Goal: Task Accomplishment & Management: Manage account settings

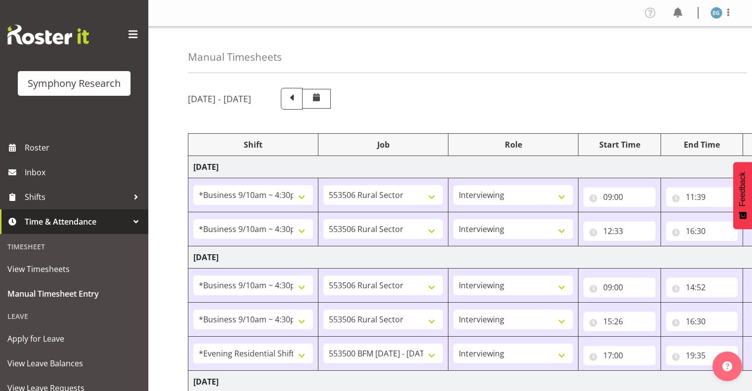
select select "26078"
select select "10587"
select select "26078"
select select "10587"
select select "26078"
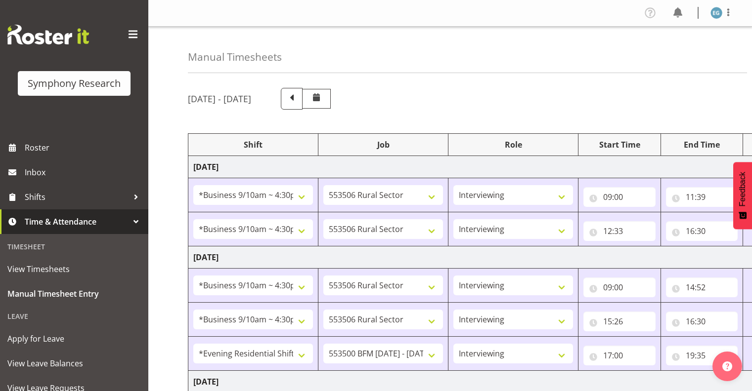
select select "10587"
select select "26078"
select select "10587"
select select "48116"
select select "10242"
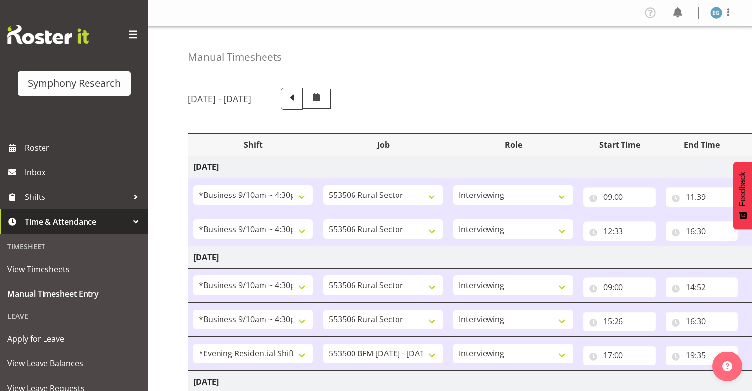
select select "26078"
select select "10587"
select select "26078"
select select "10587"
select select "48116"
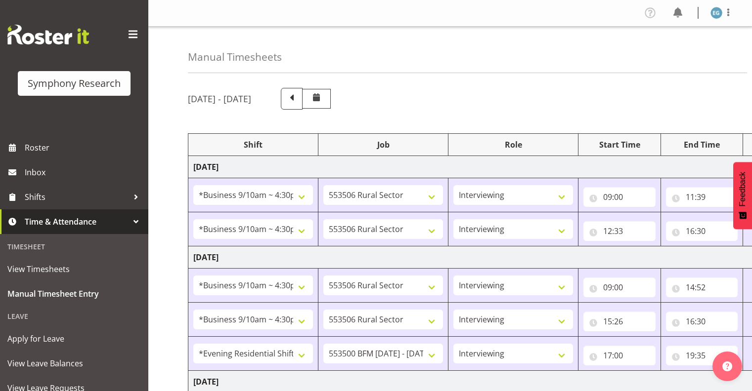
select select "10242"
select select "26078"
select select "10587"
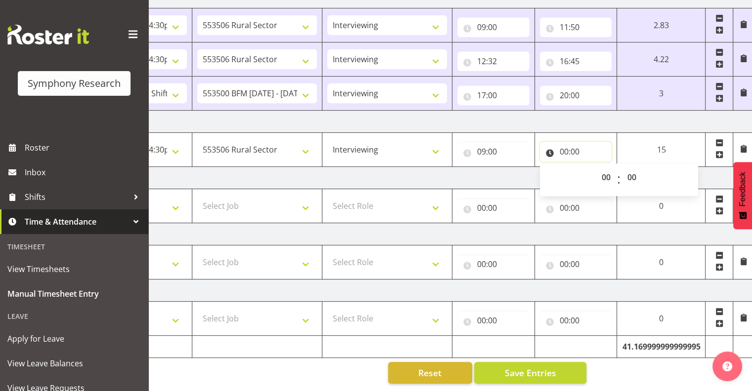
scroll to position [0, 128]
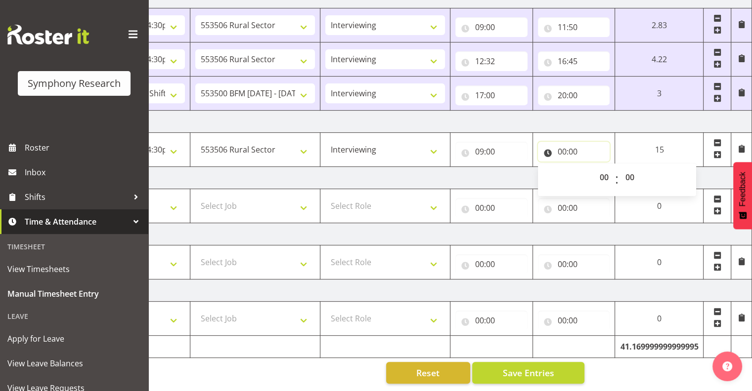
click at [568, 142] on input "00:00" at bounding box center [574, 152] width 72 height 20
click at [560, 142] on input "00:00" at bounding box center [574, 152] width 72 height 20
click at [603, 168] on select "00 01 02 03 04 05 06 07 08 09 10 11 12 13 14 15 16 17 18 19 20 21 22 23" at bounding box center [605, 178] width 22 height 20
select select "13"
click at [594, 168] on select "00 01 02 03 04 05 06 07 08 09 10 11 12 13 14 15 16 17 18 19 20 21 22 23" at bounding box center [605, 178] width 22 height 20
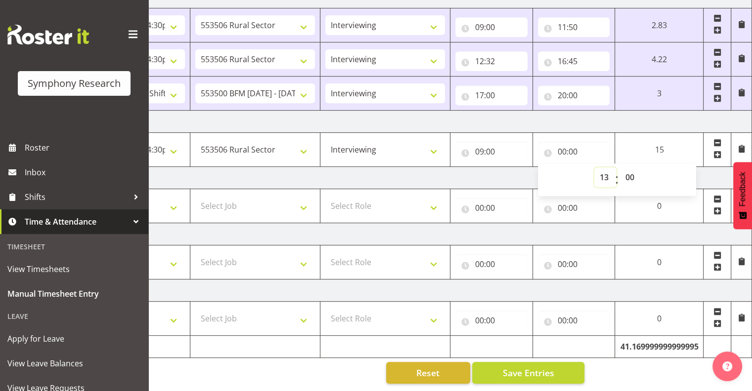
type input "13:00"
click at [572, 144] on input "13:00" at bounding box center [574, 152] width 72 height 20
click at [570, 142] on input "13:00" at bounding box center [574, 152] width 72 height 20
click at [628, 168] on select "00 01 02 03 04 05 06 07 08 09 10 11 12 13 14 15 16 17 18 19 20 21 22 23 24 25 2…" at bounding box center [631, 178] width 22 height 20
select select "14"
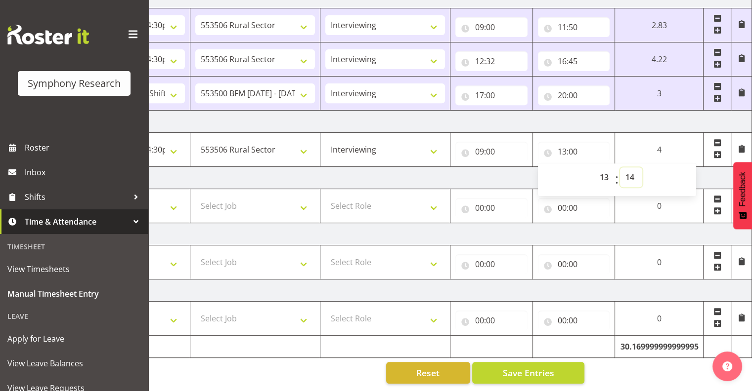
click at [620, 168] on select "00 01 02 03 04 05 06 07 08 09 10 11 12 13 14 15 16 17 18 19 20 21 22 23 24 25 2…" at bounding box center [631, 178] width 22 height 20
type input "13:14"
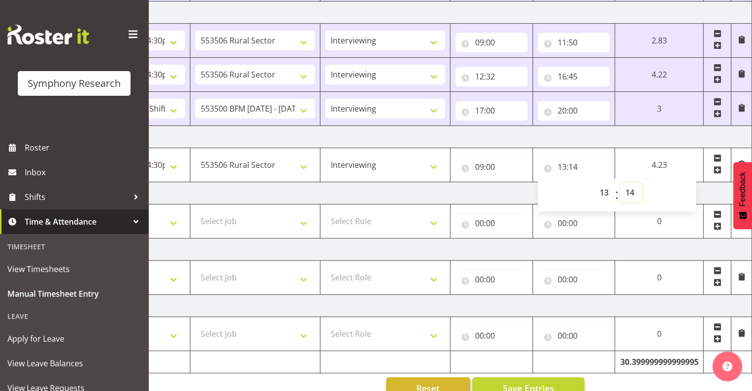
scroll to position [375, 0]
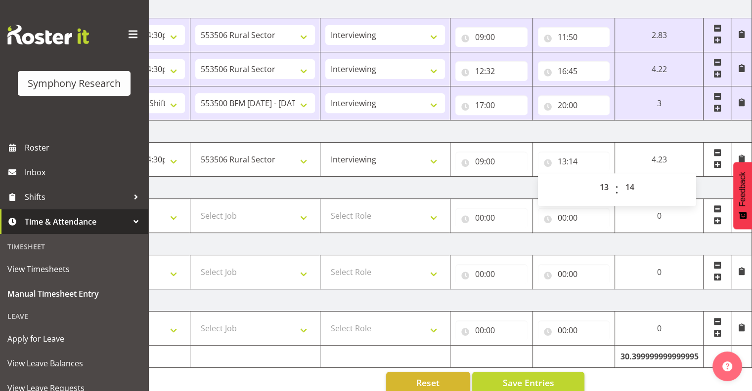
click at [717, 161] on span at bounding box center [717, 165] width 8 height 8
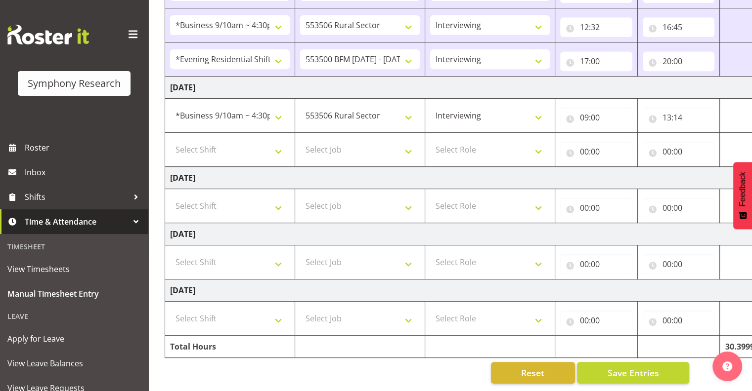
scroll to position [0, 0]
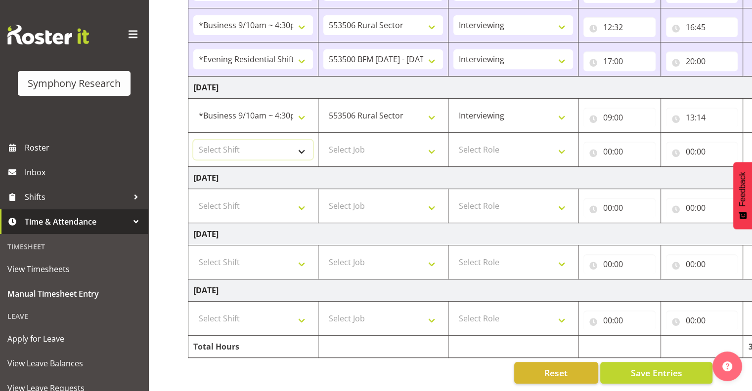
click at [301, 145] on select "Select Shift !!Weekend Residential (Roster IT Shift Label) *Business 9/10am ~ 4…" at bounding box center [253, 150] width 120 height 20
click at [300, 142] on select "Select Shift !!Weekend Residential (Roster IT Shift Label) *Business 9/10am ~ 4…" at bounding box center [253, 150] width 120 height 20
click at [303, 142] on select "Select Shift !!Weekend Residential (Roster IT Shift Label) *Business 9/10am ~ 4…" at bounding box center [253, 150] width 120 height 20
select select "26078"
click at [193, 140] on select "Select Shift !!Weekend Residential (Roster IT Shift Label) *Business 9/10am ~ 4…" at bounding box center [253, 150] width 120 height 20
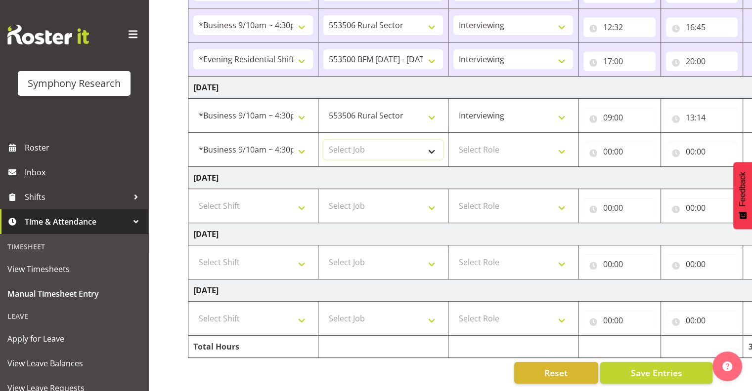
click at [429, 144] on select "Select Job 550060 IF Admin 553492 World Poll Aus Wave 2 Main 2025 553493 World …" at bounding box center [383, 150] width 120 height 20
select select "10242"
click at [323, 140] on select "Select Job 550060 IF Admin 553492 World Poll Aus Wave 2 Main 2025 553493 World …" at bounding box center [383, 150] width 120 height 20
click at [561, 144] on select "Select Role Interviewing Briefing" at bounding box center [513, 150] width 120 height 20
select select "47"
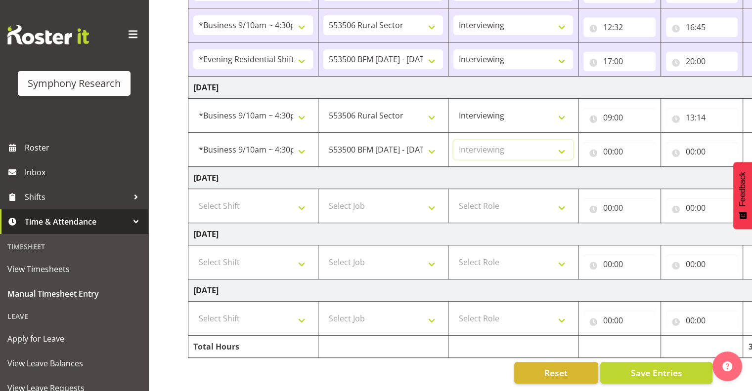
click at [453, 140] on select "Select Role Interviewing Briefing" at bounding box center [513, 150] width 120 height 20
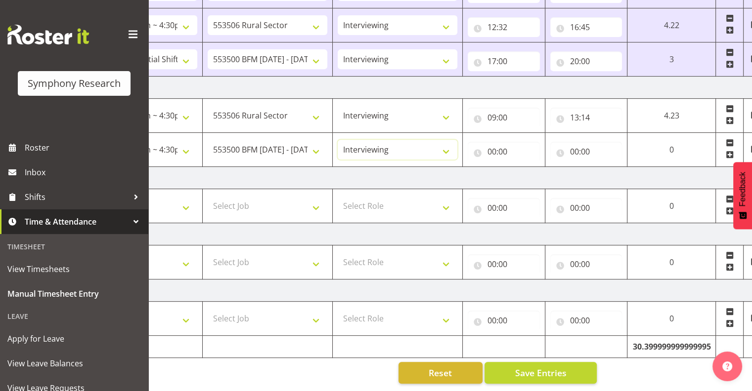
scroll to position [0, 128]
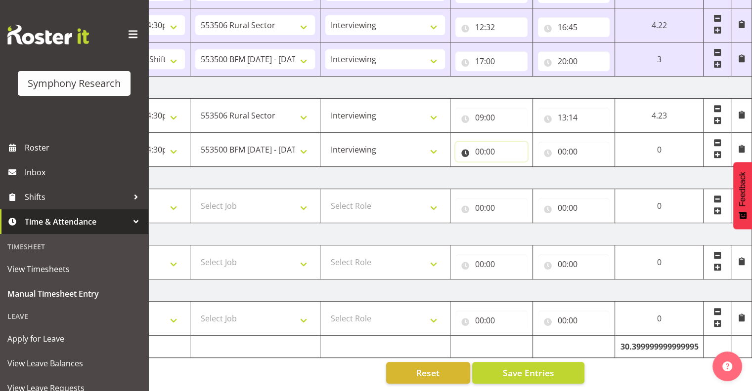
click at [490, 143] on input "00:00" at bounding box center [491, 152] width 72 height 20
drag, startPoint x: 491, startPoint y: 143, endPoint x: 504, endPoint y: 148, distance: 14.2
click at [491, 142] on input "00:00" at bounding box center [491, 152] width 72 height 20
click at [481, 143] on input "00:00" at bounding box center [491, 152] width 72 height 20
click at [520, 168] on select "00 01 02 03 04 05 06 07 08 09 10 11 12 13 14 15 16 17 18 19 20 21 22 23" at bounding box center [523, 178] width 22 height 20
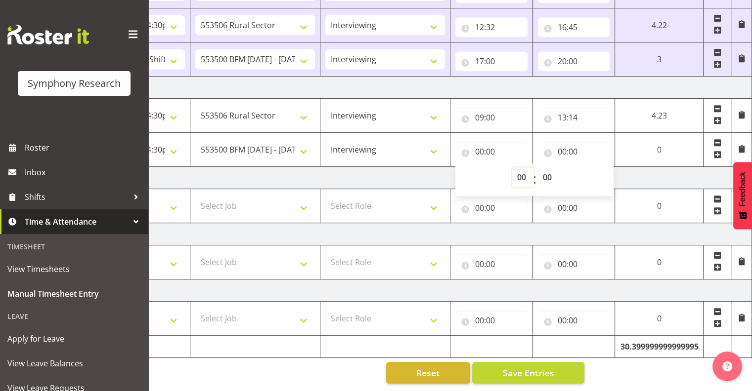
select select "14"
click at [514, 168] on select "00 01 02 03 04 05 06 07 08 09 10 11 12 13 14 15 16 17 18 19 20 21 22 23" at bounding box center [523, 178] width 22 height 20
type input "14:00"
click at [572, 142] on input "00:00" at bounding box center [577, 152] width 73 height 20
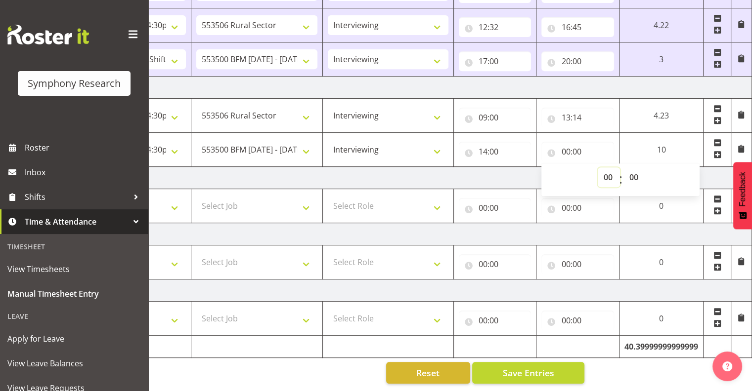
click at [605, 168] on select "00 01 02 03 04 05 06 07 08 09 10 11 12 13 14 15 16 17 18 19 20 21 22 23" at bounding box center [609, 178] width 22 height 20
select select "16"
click at [598, 168] on select "00 01 02 03 04 05 06 07 08 09 10 11 12 13 14 15 16 17 18 19 20 21 22 23" at bounding box center [609, 178] width 22 height 20
type input "16:00"
click at [635, 168] on select "00 01 02 03 04 05 06 07 08 09 10 11 12 13 14 15 16 17 18 19 20 21 22 23 24 25 2…" at bounding box center [634, 178] width 22 height 20
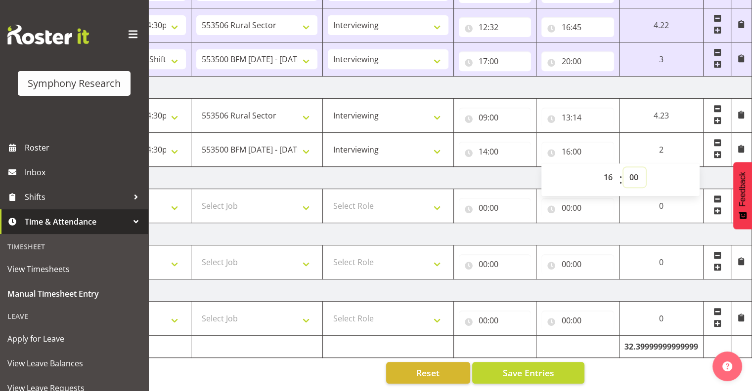
select select "48"
click at [623, 168] on select "00 01 02 03 04 05 06 07 08 09 10 11 12 13 14 15 16 17 18 19 20 21 22 23 24 25 2…" at bounding box center [634, 178] width 22 height 20
type input "16:48"
click at [579, 142] on input "16:48" at bounding box center [574, 152] width 72 height 20
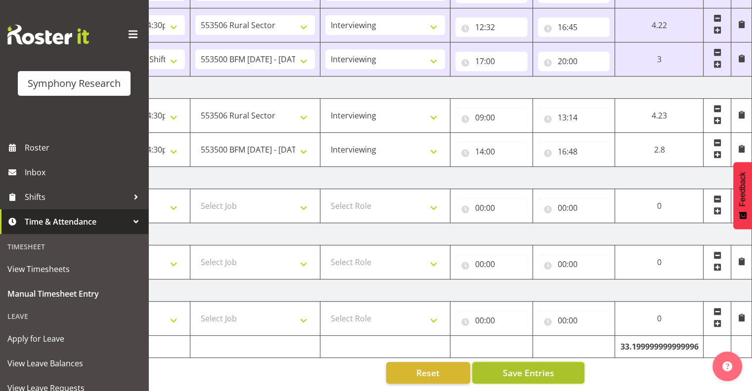
click at [517, 367] on span "Save Entries" at bounding box center [527, 373] width 51 height 13
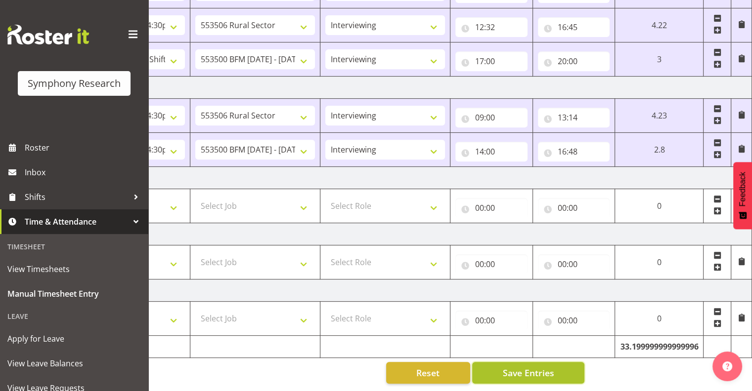
click at [517, 362] on button "Save Entries" at bounding box center [528, 373] width 112 height 22
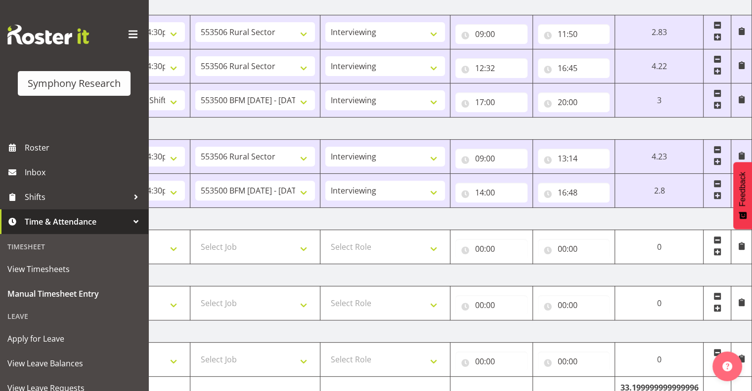
scroll to position [424, 0]
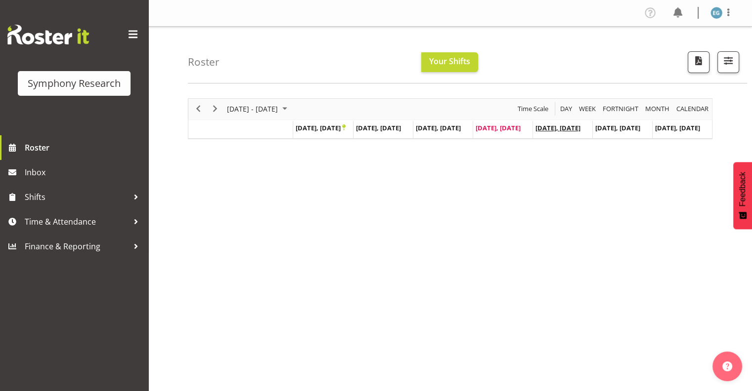
click at [563, 129] on span "Sep 26, Friday" at bounding box center [557, 128] width 45 height 9
click at [556, 127] on span "Sep 26, Friday" at bounding box center [558, 128] width 45 height 9
click at [557, 126] on span "Sep 19, Friday" at bounding box center [557, 128] width 45 height 9
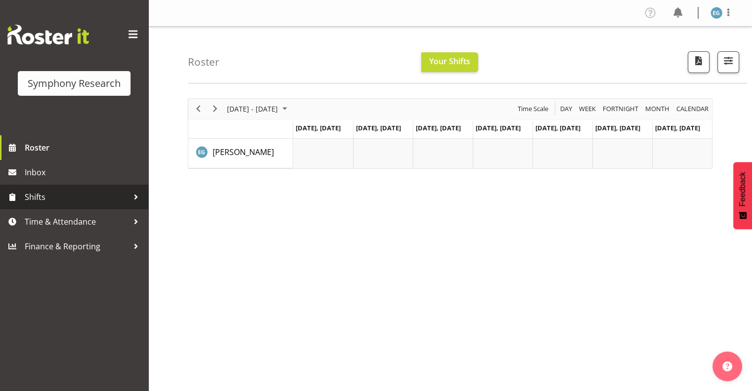
click at [31, 196] on span "Shifts" at bounding box center [77, 197] width 104 height 15
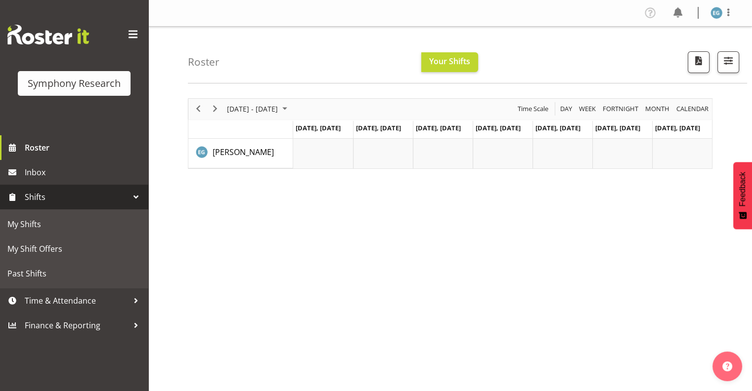
click at [30, 196] on span "Shifts" at bounding box center [77, 197] width 104 height 15
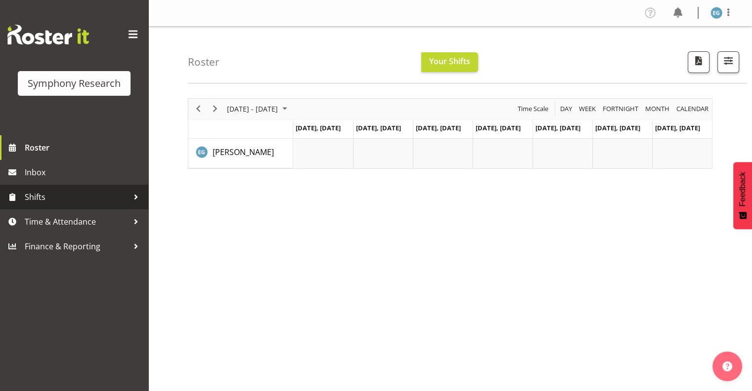
click at [35, 194] on span "Shifts" at bounding box center [77, 197] width 104 height 15
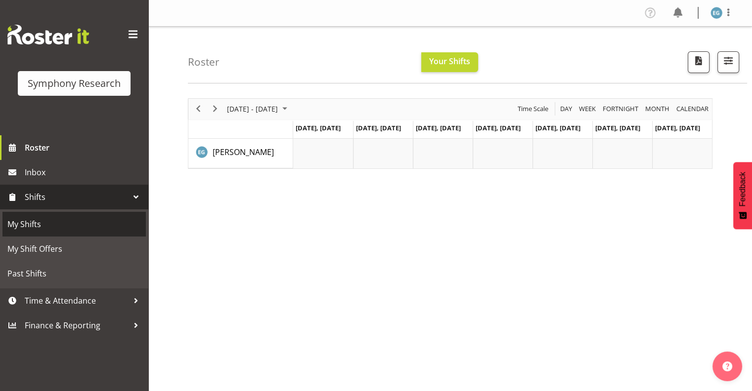
click at [33, 222] on span "My Shifts" at bounding box center [73, 224] width 133 height 15
